Goal: Information Seeking & Learning: Learn about a topic

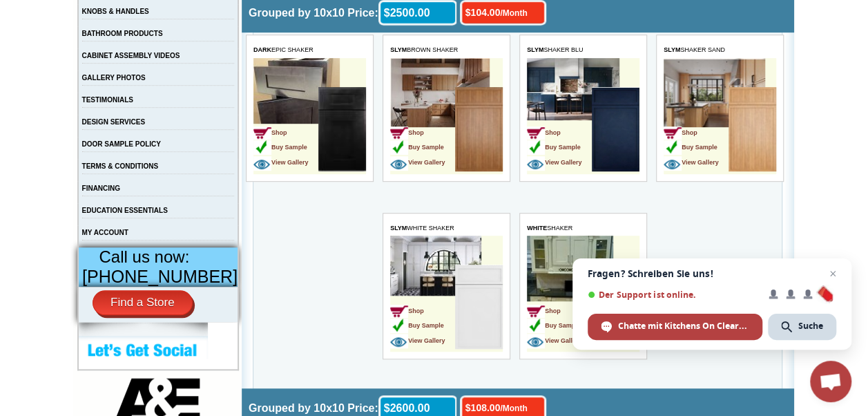
scroll to position [345, 0]
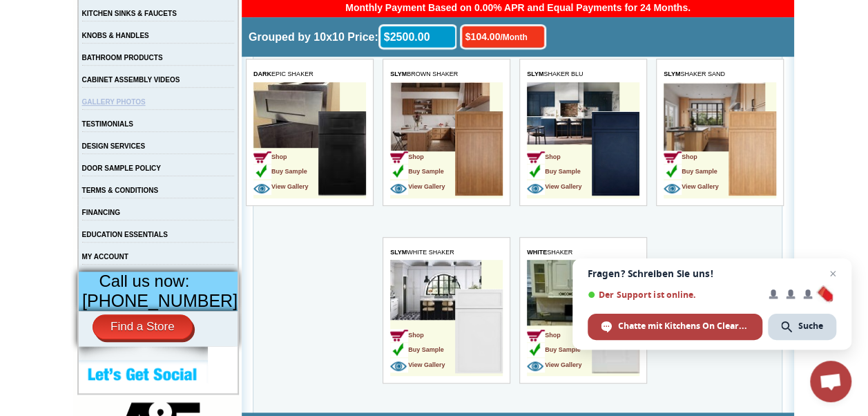
click at [142, 104] on link "GALLERY PHOTOS" at bounding box center [114, 102] width 64 height 8
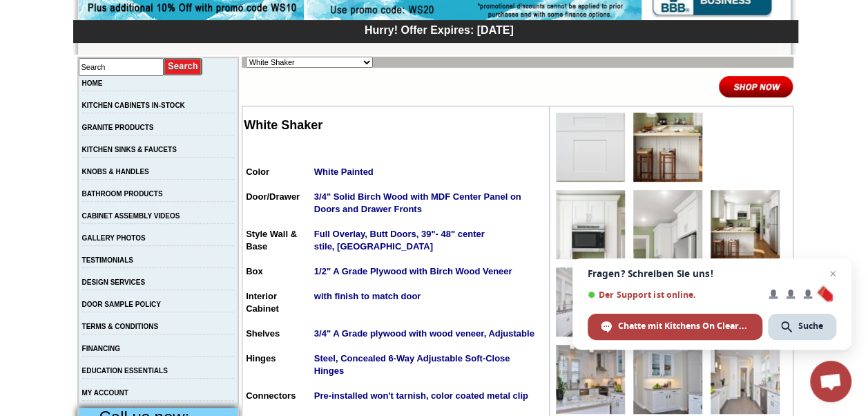
scroll to position [193, 0]
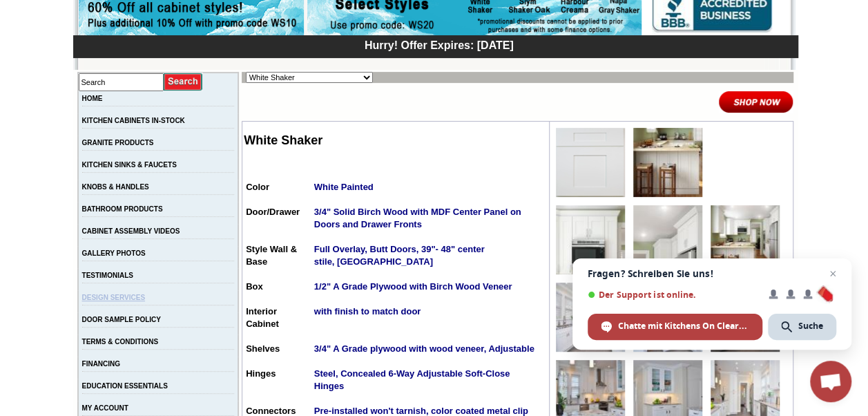
click at [117, 298] on link "DESIGN SERVICES" at bounding box center [114, 298] width 64 height 8
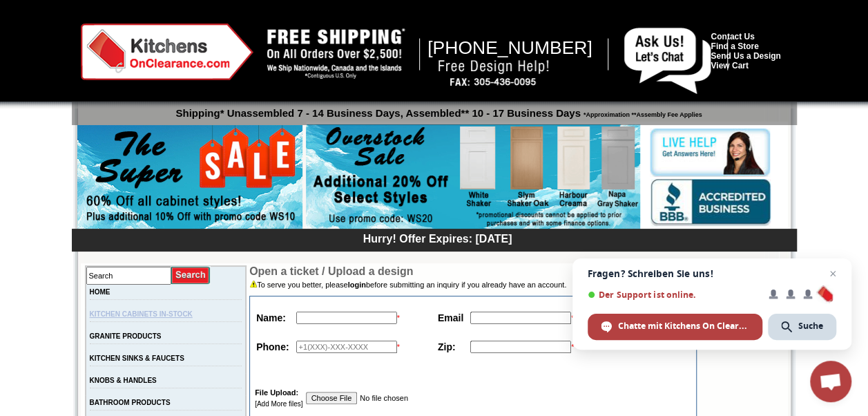
click at [124, 314] on link "KITCHEN CABINETS IN-STOCK" at bounding box center [141, 314] width 103 height 8
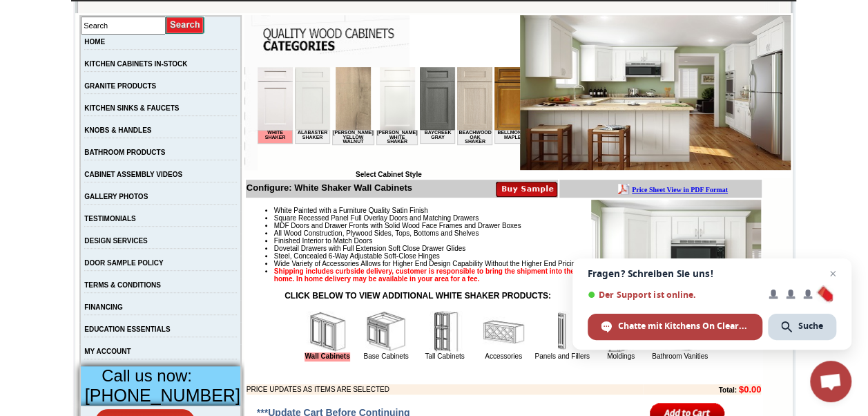
scroll to position [186, 0]
